Goal: Task Accomplishment & Management: Use online tool/utility

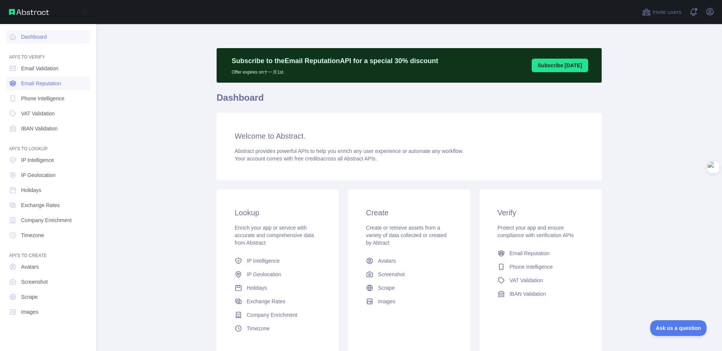
click at [52, 84] on span "Email Reputation" at bounding box center [41, 84] width 40 height 8
click at [42, 69] on span "Email Reputation" at bounding box center [41, 69] width 40 height 8
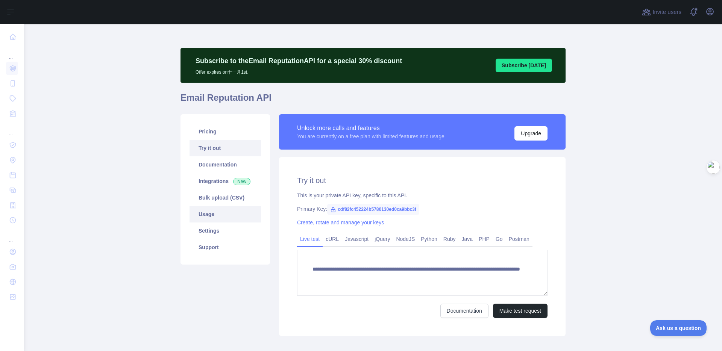
click at [211, 210] on link "Usage" at bounding box center [225, 214] width 71 height 17
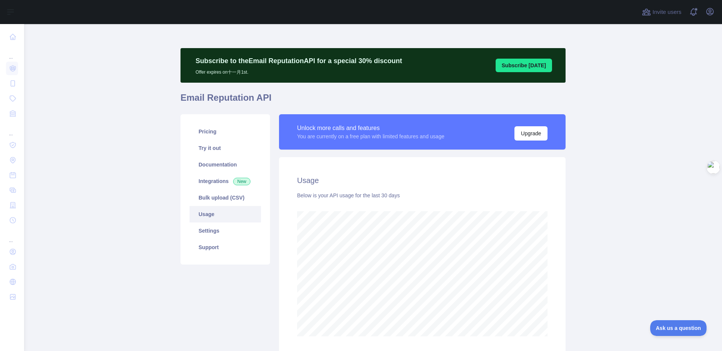
scroll to position [327, 692]
click at [545, 258] on div "Usage Below is your API usage for the last 30 days" at bounding box center [422, 255] width 287 height 197
click at [545, 217] on div "Usage Below is your API usage for the last 30 days" at bounding box center [422, 255] width 287 height 197
click at [211, 232] on link "Settings" at bounding box center [225, 231] width 71 height 17
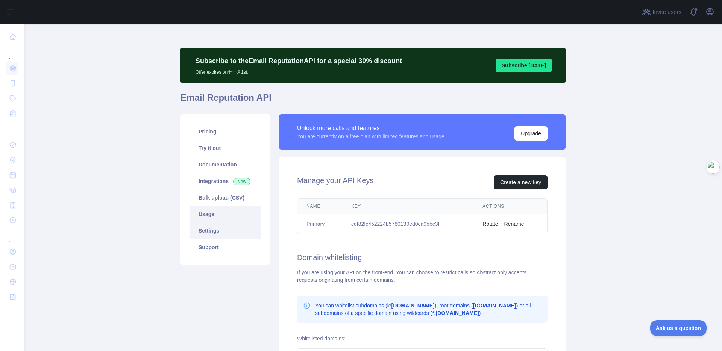
click at [207, 211] on link "Usage" at bounding box center [225, 214] width 71 height 17
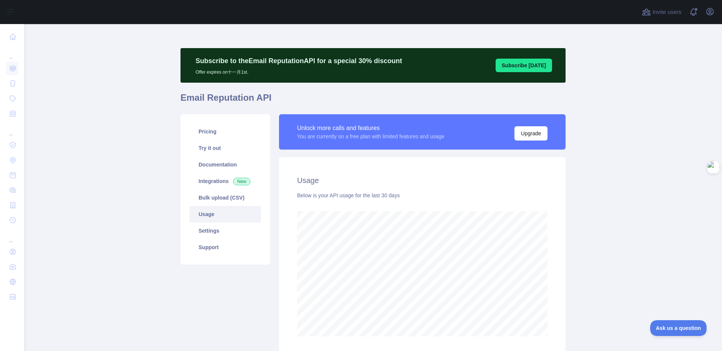
scroll to position [327, 692]
click at [207, 222] on link "Usage" at bounding box center [225, 214] width 71 height 17
click at [205, 231] on link "Settings" at bounding box center [225, 231] width 71 height 17
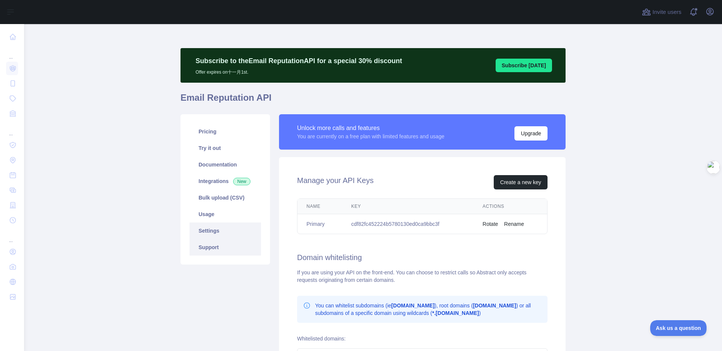
click at [205, 246] on link "Support" at bounding box center [225, 247] width 71 height 17
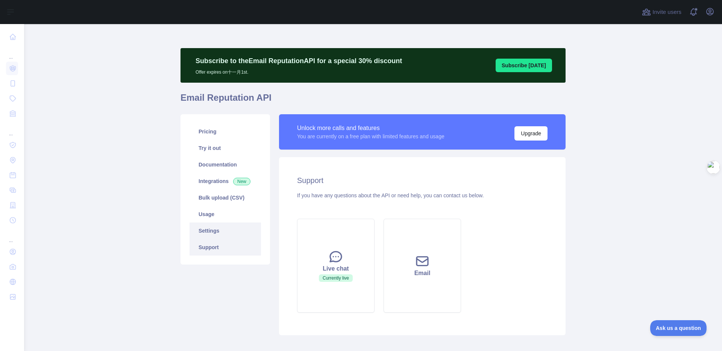
click at [205, 231] on link "Settings" at bounding box center [225, 231] width 71 height 17
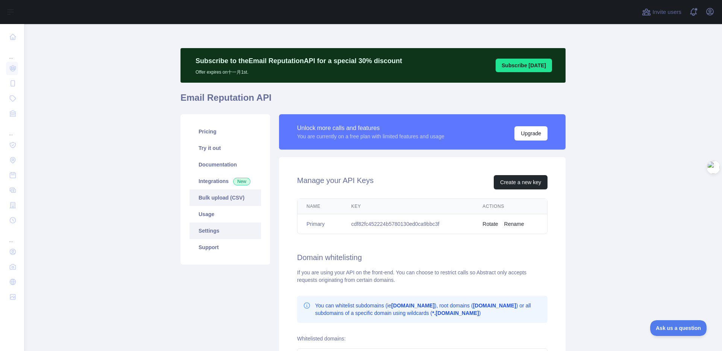
click at [212, 201] on link "Bulk upload (CSV)" at bounding box center [225, 198] width 71 height 17
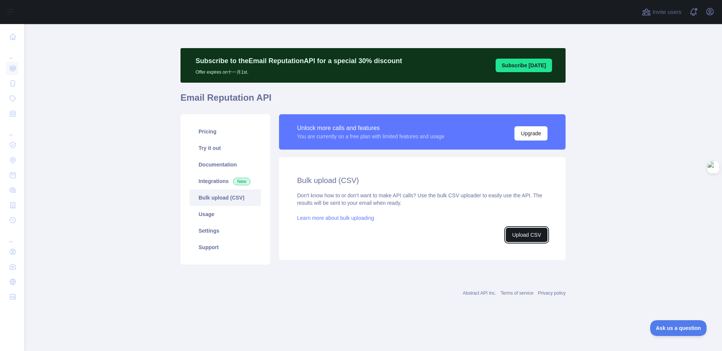
click at [527, 232] on button "Upload CSV" at bounding box center [527, 235] width 42 height 14
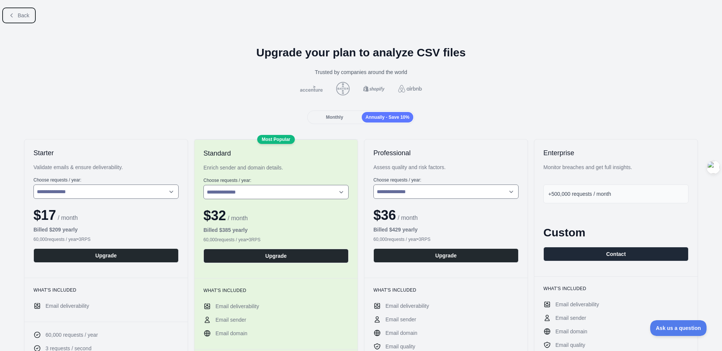
click at [23, 15] on span "Back" at bounding box center [24, 15] width 12 height 6
